Goal: Information Seeking & Learning: Understand process/instructions

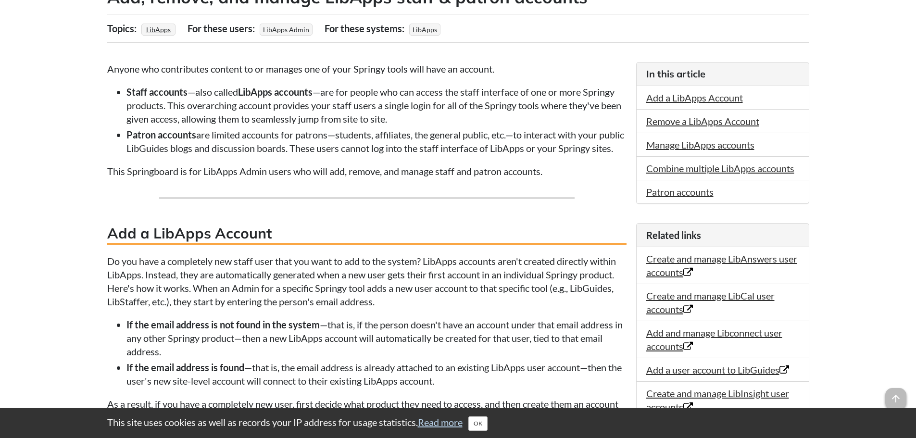
scroll to position [289, 0]
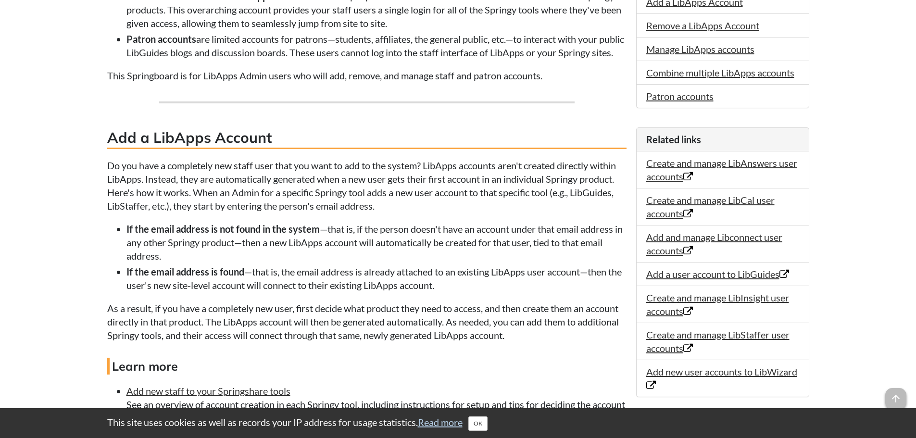
click at [214, 254] on li "If the email address is not found in the system —that is, if the person doesn't…" at bounding box center [377, 242] width 500 height 40
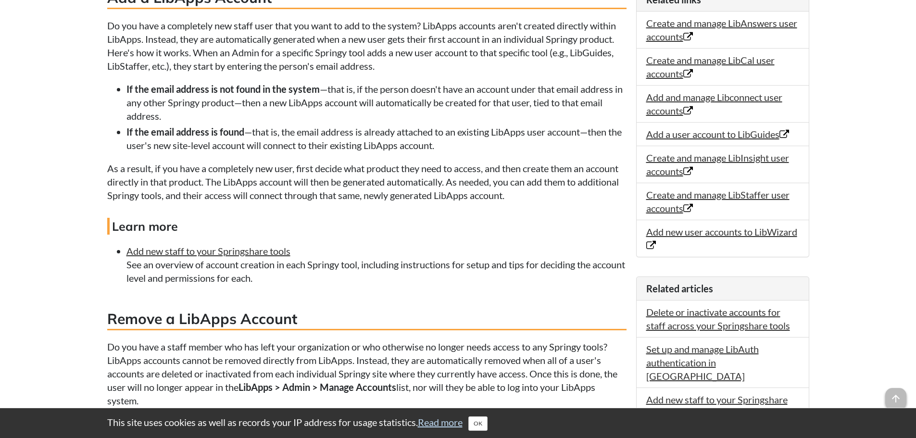
scroll to position [433, 0]
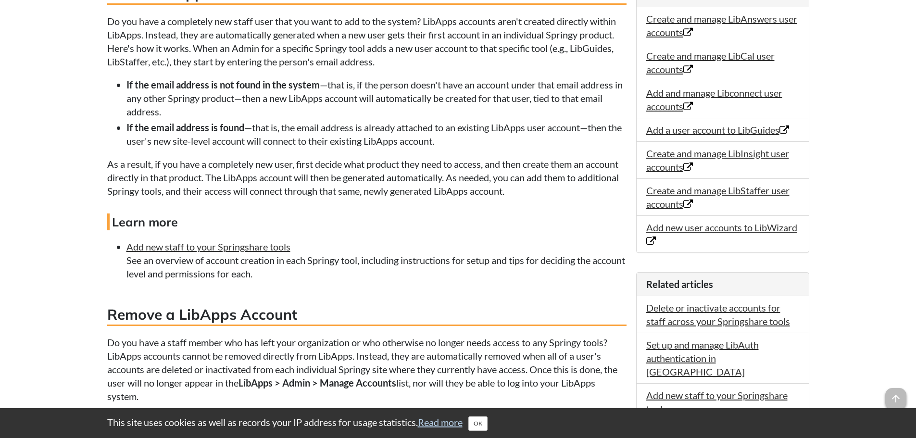
click at [224, 148] on li "If the email address is found —that is, the email address is already attached t…" at bounding box center [377, 134] width 500 height 27
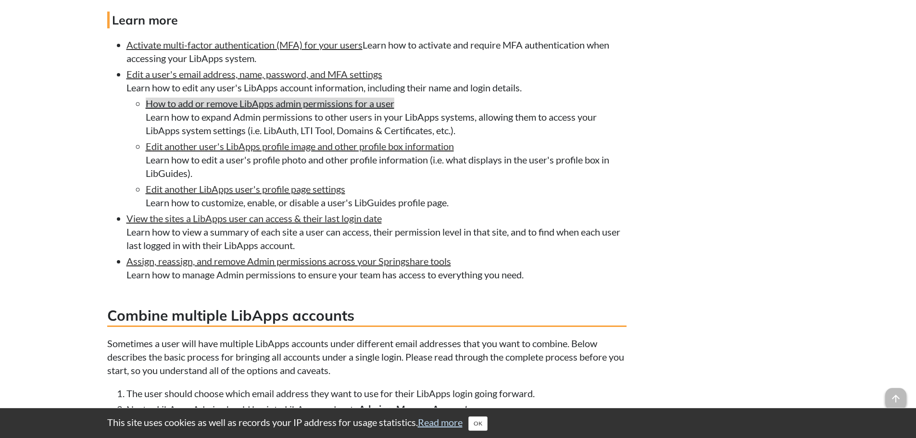
scroll to position [1684, 0]
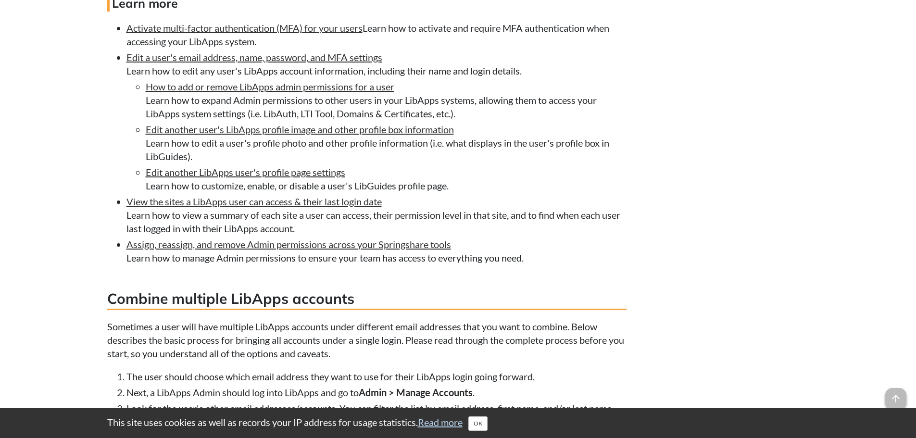
click at [193, 115] on li "How to add or remove LibApps admin permissions for a user Learn how to expand A…" at bounding box center [386, 100] width 481 height 40
click at [192, 161] on li "Edit another user's LibApps profile image and other profile box information Lea…" at bounding box center [386, 143] width 481 height 40
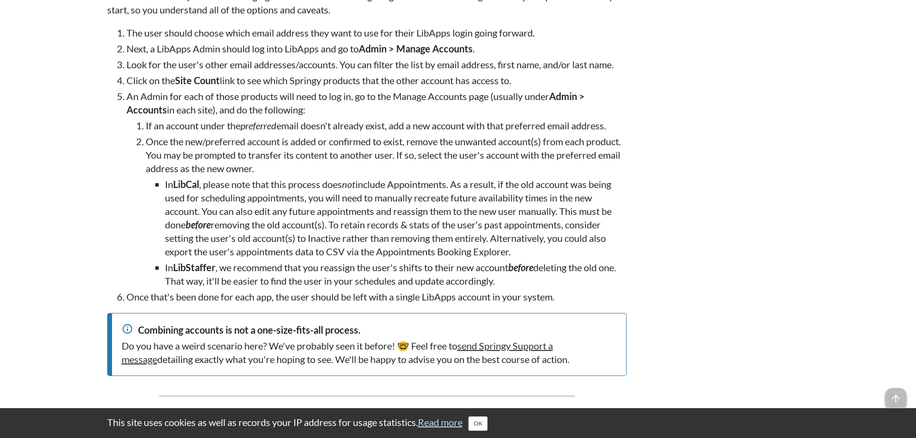
scroll to position [2021, 0]
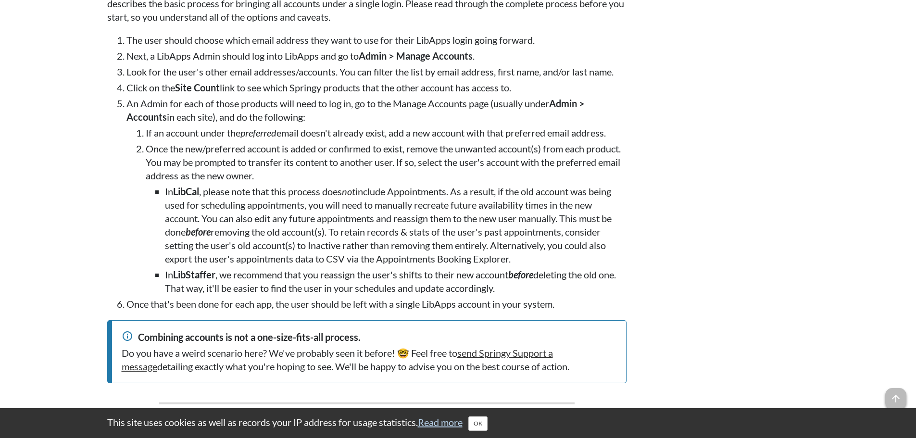
click at [226, 233] on li "In LibCal , please note that this process does not include Appointments. As a r…" at bounding box center [396, 225] width 462 height 81
click at [254, 191] on li "Once the new/preferred account is added or confirmed to exist, remove the unwan…" at bounding box center [386, 218] width 481 height 153
click at [374, 200] on li "In LibCal , please note that this process does not include Appointments. As a r…" at bounding box center [396, 225] width 462 height 81
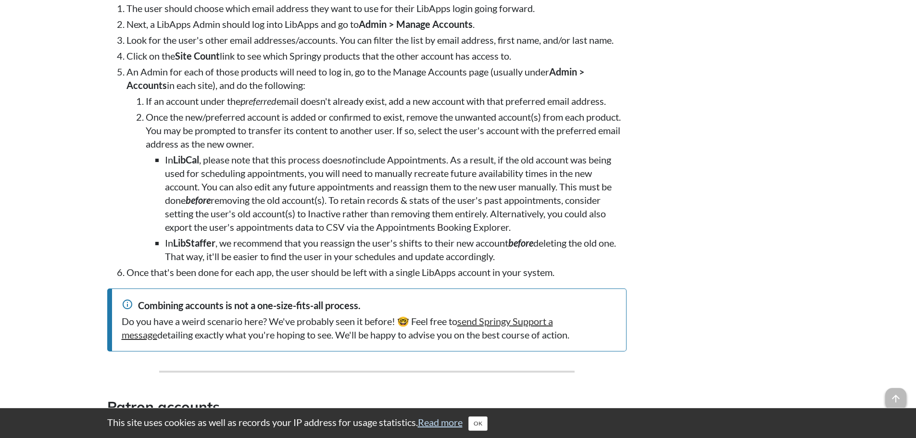
scroll to position [2069, 0]
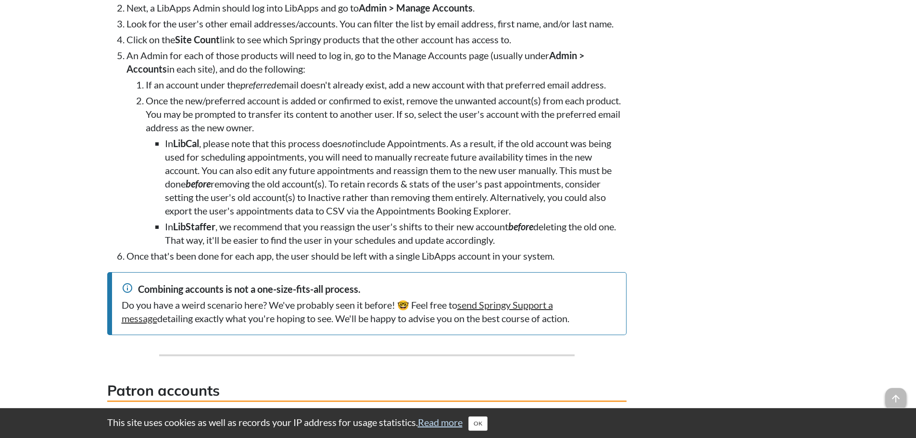
click at [233, 176] on li "In LibCal , please note that this process does not include Appointments. As a r…" at bounding box center [396, 177] width 462 height 81
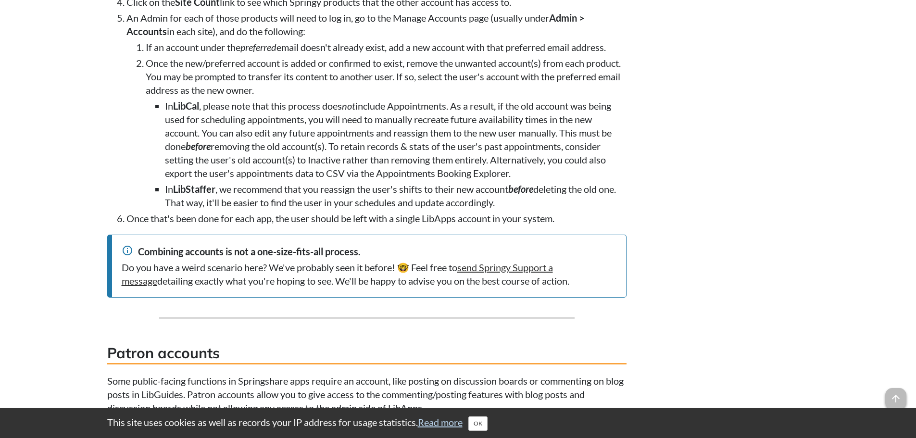
scroll to position [2213, 0]
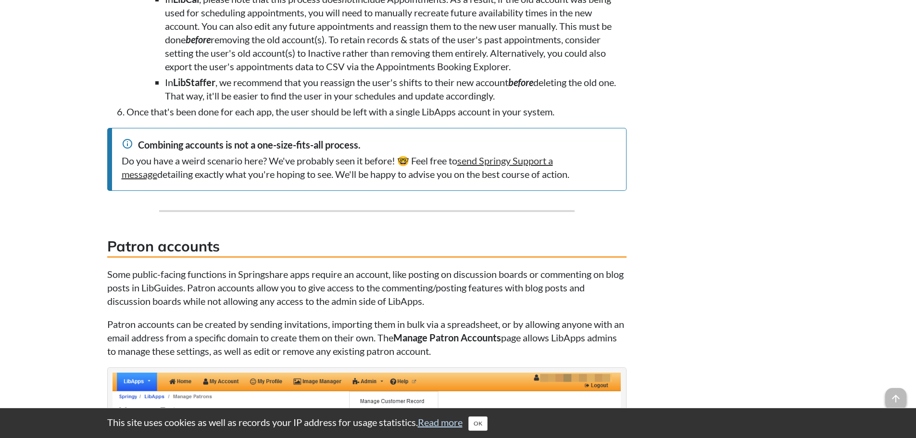
click at [230, 152] on div "Combining accounts is not a one-size-fits-all process." at bounding box center [369, 144] width 495 height 13
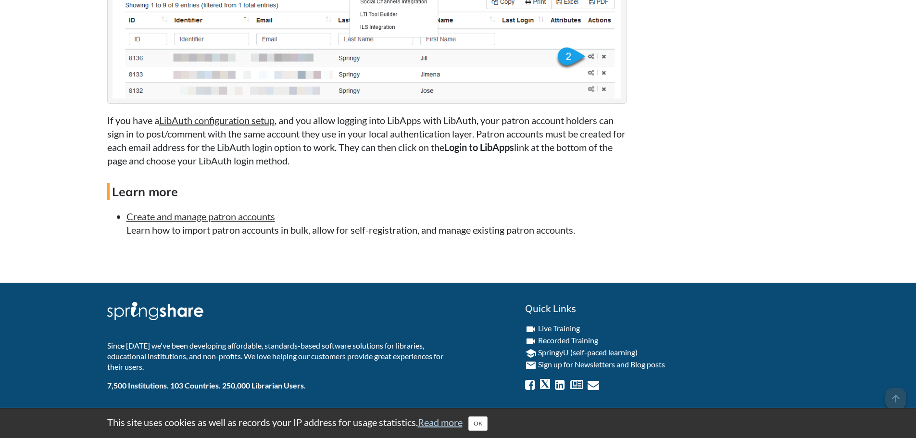
scroll to position [2718, 0]
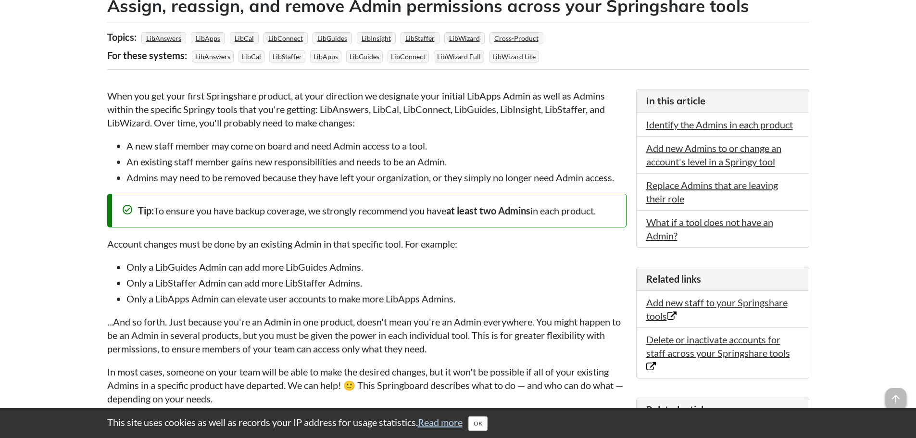
scroll to position [192, 0]
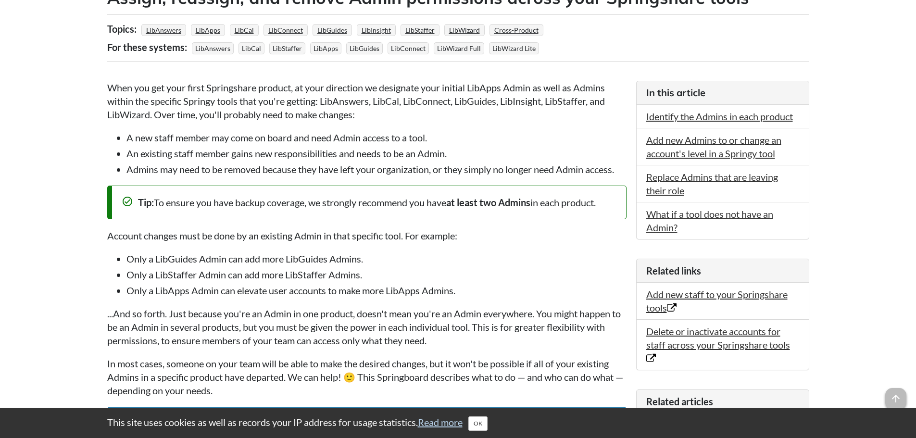
click at [216, 138] on li "A new staff member may come on board and need Admin access to a tool." at bounding box center [377, 137] width 500 height 13
click at [205, 152] on li "An existing staff member gains new responsibilities and needs to be an Admin." at bounding box center [377, 153] width 500 height 13
click at [198, 166] on li "Admins may need to be removed because they have left your organization, or they…" at bounding box center [377, 169] width 500 height 13
click at [353, 165] on li "Admins may need to be removed because they have left your organization, or they…" at bounding box center [377, 169] width 500 height 13
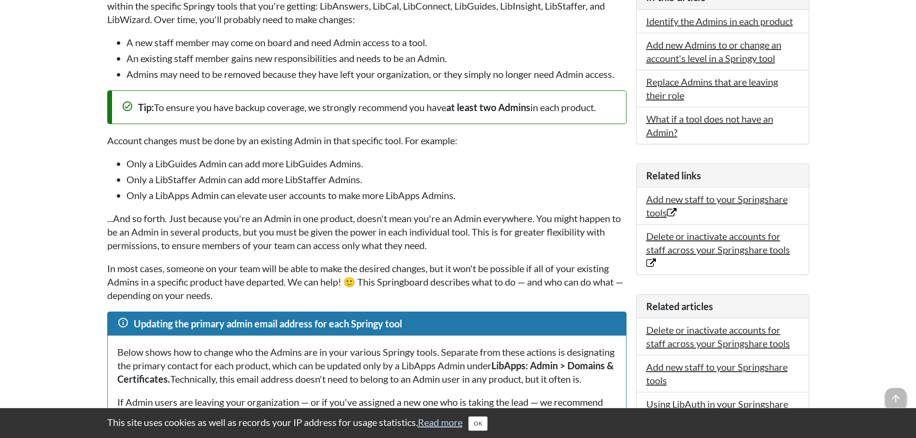
scroll to position [289, 0]
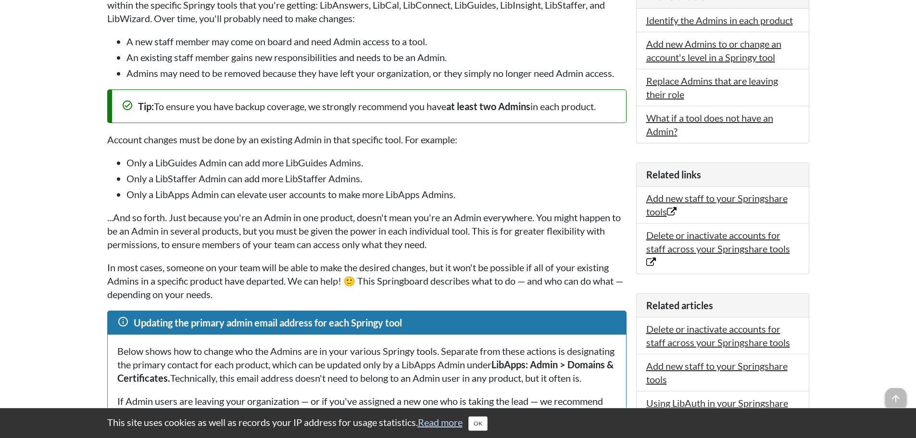
click at [195, 173] on li "Only a LibStaffer Admin can add more LibStaffer Admins." at bounding box center [377, 178] width 500 height 13
click at [139, 136] on p "Account changes must be done by an existing Admin in that specific tool. For ex…" at bounding box center [367, 139] width 520 height 13
click at [140, 171] on ul "Only a LibGuides Admin can add more LibGuides Admins. Only a LibStaffer Admin c…" at bounding box center [367, 178] width 520 height 45
click at [252, 159] on li "Only a LibGuides Admin can add more LibGuides Admins." at bounding box center [377, 162] width 500 height 13
drag, startPoint x: 140, startPoint y: 179, endPoint x: 227, endPoint y: 178, distance: 86.6
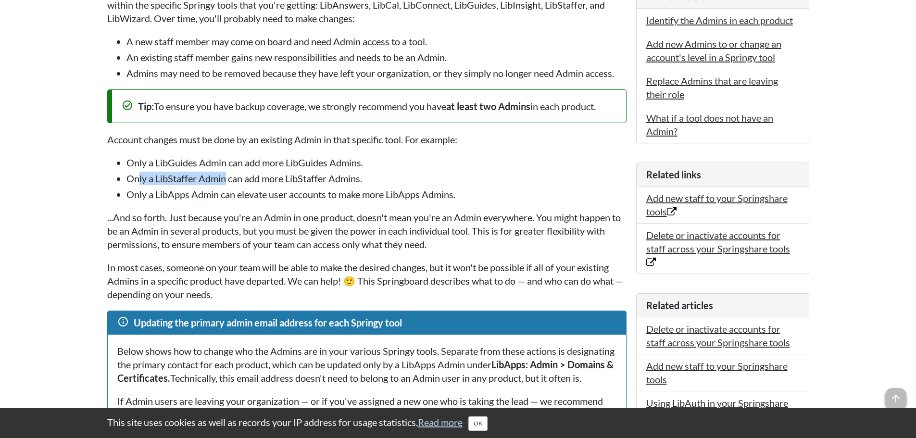
click at [227, 178] on li "Only a LibStaffer Admin can add more LibStaffer Admins." at bounding box center [377, 178] width 500 height 13
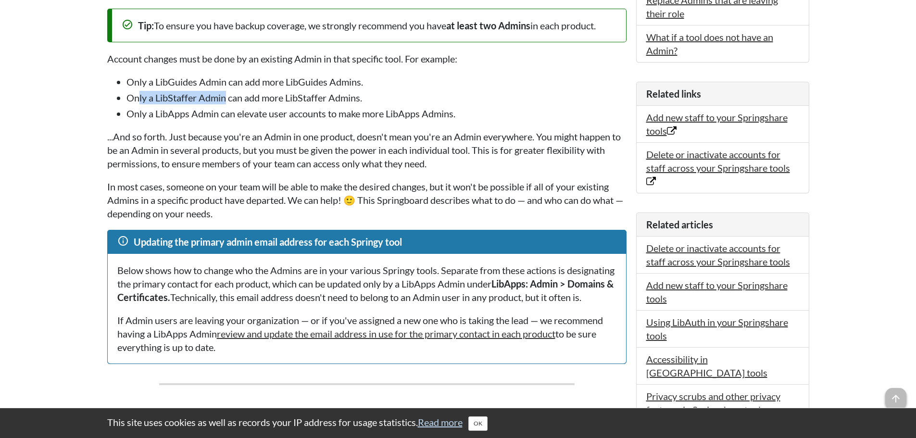
scroll to position [385, 0]
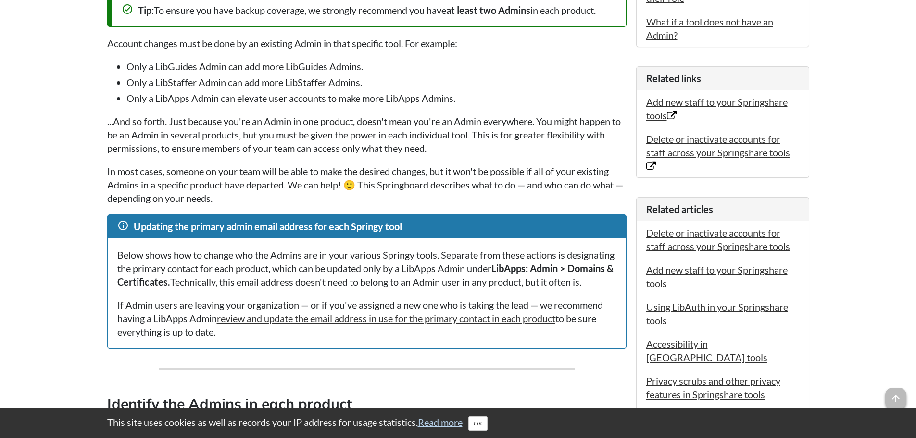
click at [142, 102] on li "Only a LibApps Admin can elevate user accounts to make more LibApps Admins." at bounding box center [377, 97] width 500 height 13
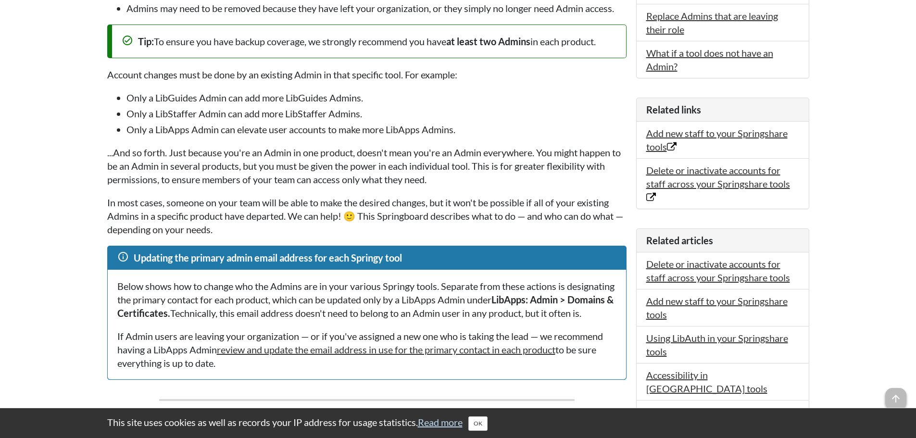
scroll to position [337, 0]
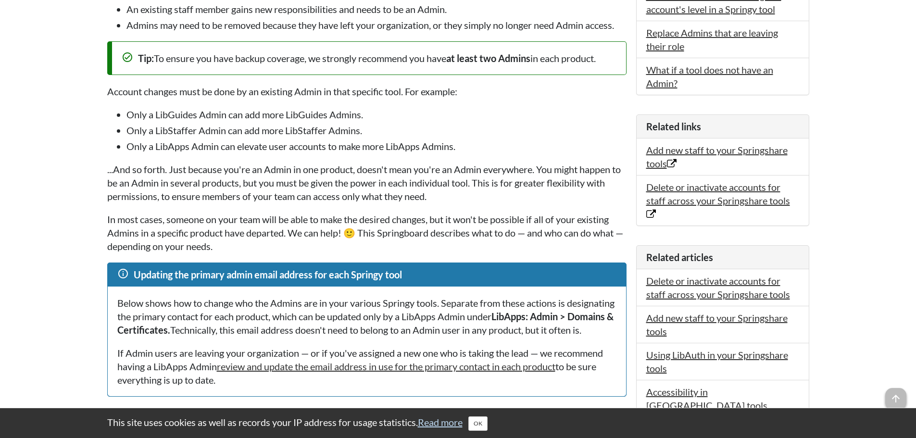
click at [277, 148] on li "Only a LibApps Admin can elevate user accounts to make more LibApps Admins." at bounding box center [377, 146] width 500 height 13
click at [165, 178] on p "...And so forth. Just because you're an Admin in one product, doesn't mean you'…" at bounding box center [367, 183] width 520 height 40
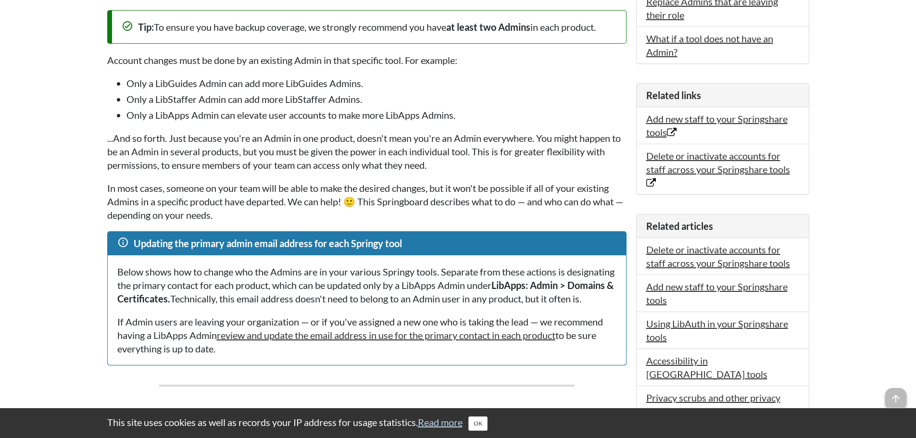
scroll to position [385, 0]
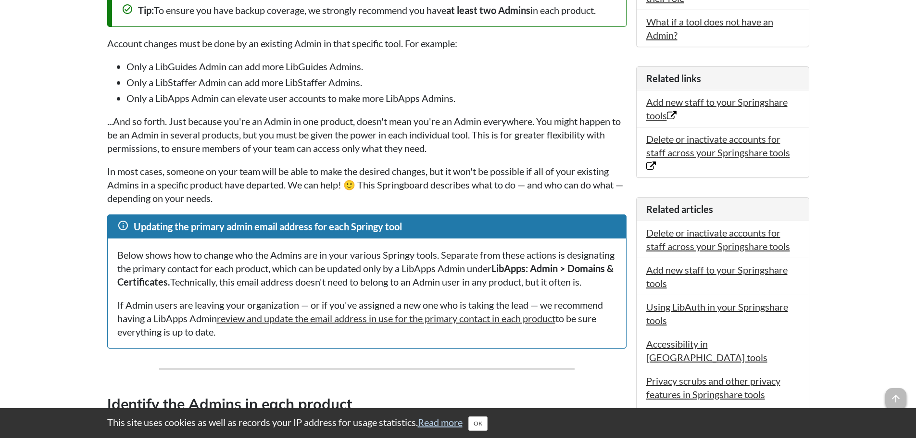
click at [306, 125] on p "...And so forth. Just because you're an Admin in one product, doesn't mean you'…" at bounding box center [367, 135] width 520 height 40
click at [221, 136] on p "...And so forth. Just because you're an Admin in one product, doesn't mean you'…" at bounding box center [367, 135] width 520 height 40
click at [151, 133] on p "...And so forth. Just because you're an Admin in one product, doesn't mean you'…" at bounding box center [367, 135] width 520 height 40
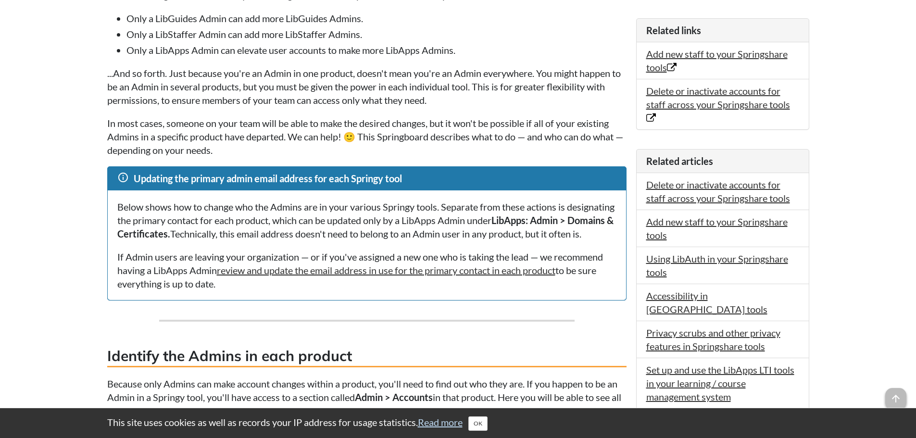
click at [280, 195] on div "Below shows how to change who the Admins are in your various Springy tools. Sep…" at bounding box center [367, 246] width 519 height 110
click at [194, 219] on p "Below shows how to change who the Admins are in your various Springy tools. Sep…" at bounding box center [366, 220] width 499 height 40
click at [437, 254] on div "Below shows how to change who the Admins are in your various Springy tools. Sep…" at bounding box center [367, 246] width 519 height 110
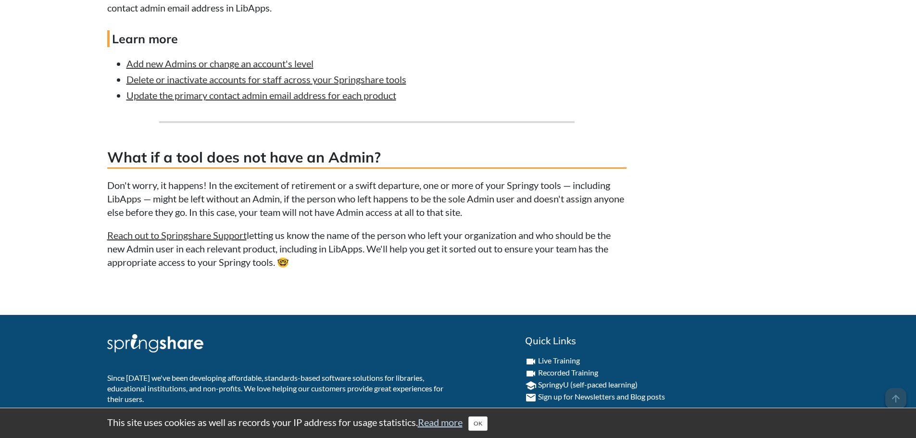
scroll to position [2261, 0]
